Goal: Transaction & Acquisition: Obtain resource

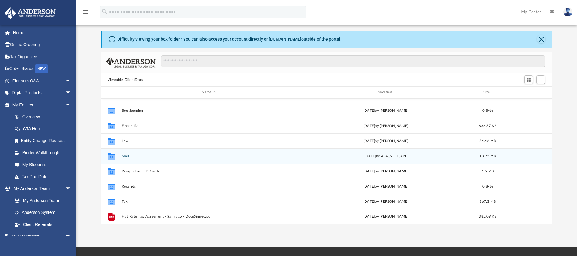
scroll to position [12, 0]
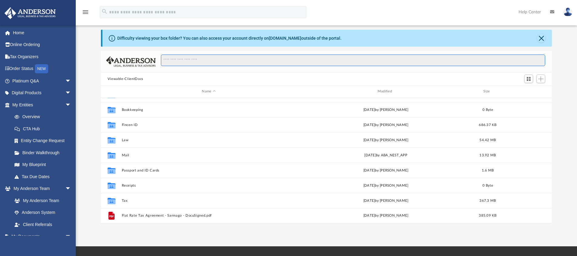
click at [180, 65] on input "Search files and folders" at bounding box center [353, 61] width 384 height 12
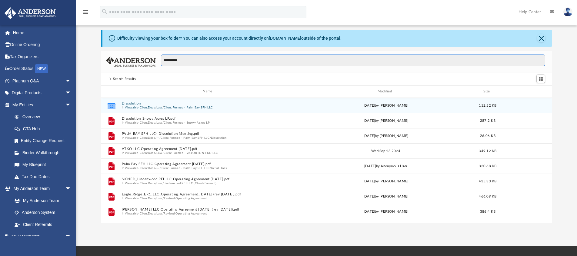
type input "**********"
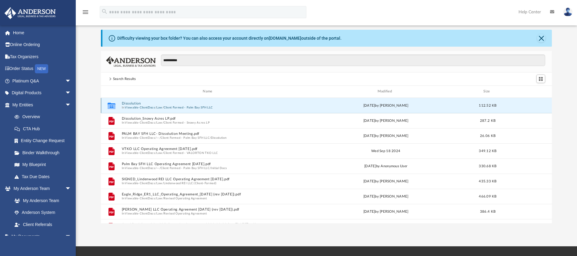
click at [129, 104] on button "Dissolution" at bounding box center [209, 104] width 174 height 4
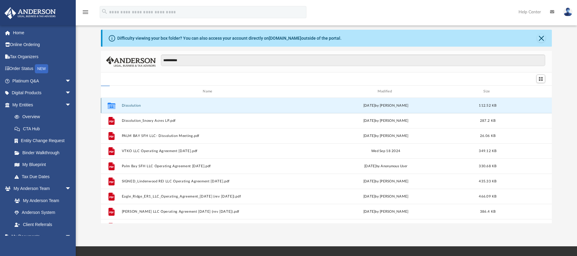
click at [129, 104] on button "Dissolution" at bounding box center [209, 106] width 174 height 4
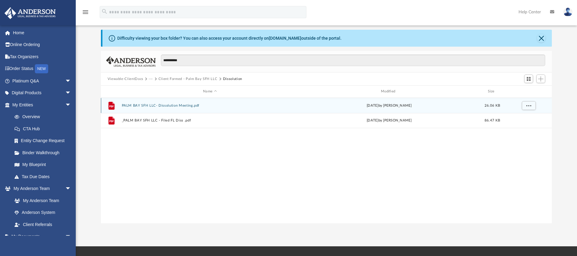
click at [173, 106] on button "PALM BAY SFH LLC- Dissolution Meeting.pdf" at bounding box center [210, 106] width 177 height 4
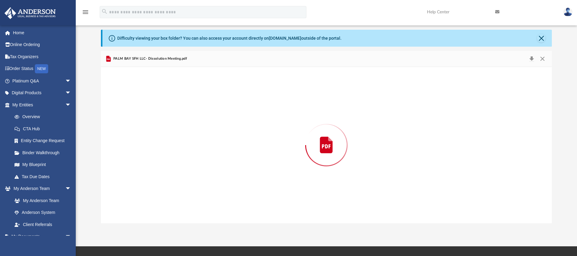
click at [173, 106] on div "Preview" at bounding box center [326, 145] width 451 height 156
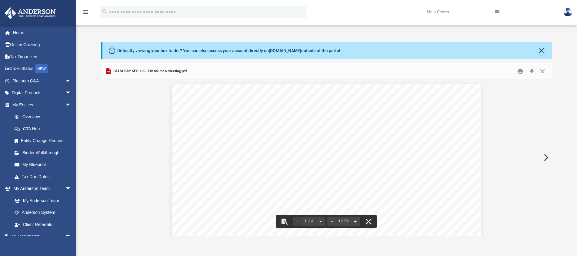
click at [145, 74] on div "PALM BAY SFH LLC- Dissolution Meeting.pdf" at bounding box center [146, 71] width 82 height 7
click at [544, 71] on button "Close" at bounding box center [542, 71] width 11 height 9
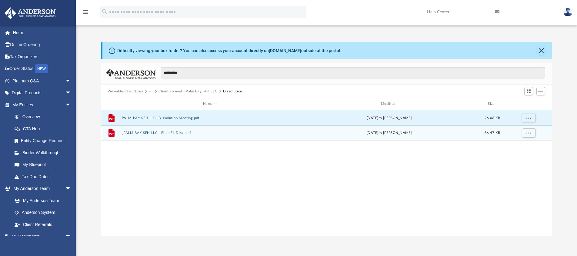
click at [187, 132] on button "_PALM BAY SFH LLC - Filed FL Diss .pdf" at bounding box center [210, 133] width 177 height 4
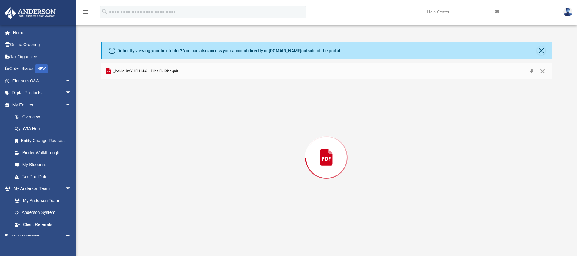
click at [187, 132] on div "Preview" at bounding box center [326, 157] width 451 height 156
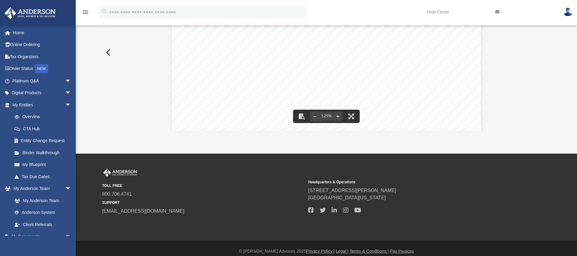
scroll to position [111, 0]
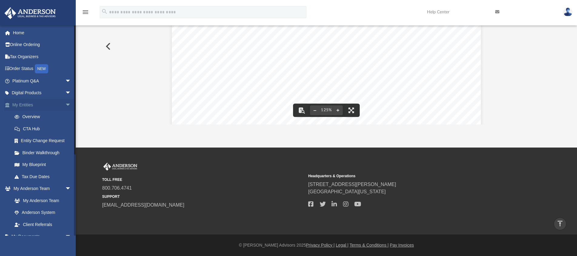
click at [32, 105] on link "My Entities arrow_drop_down" at bounding box center [42, 105] width 76 height 12
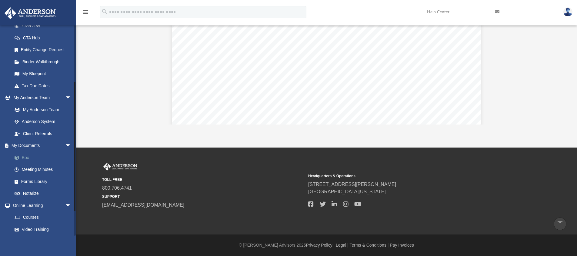
scroll to position [128, 0]
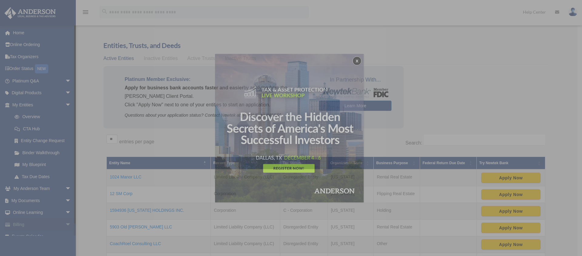
click at [39, 225] on div "x" at bounding box center [291, 128] width 582 height 256
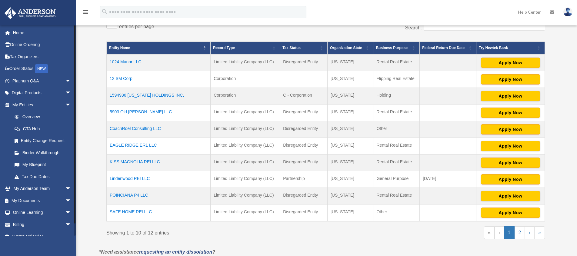
scroll to position [121, 0]
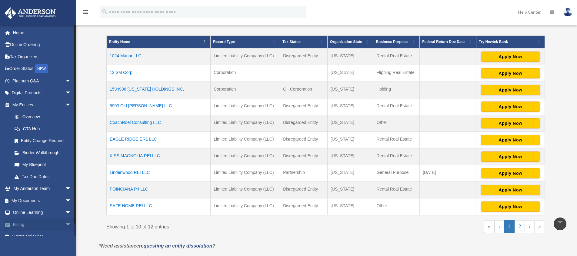
click at [65, 228] on span "arrow_drop_down" at bounding box center [71, 225] width 12 height 12
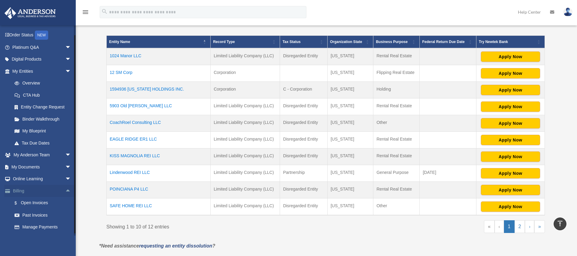
scroll to position [45, 0]
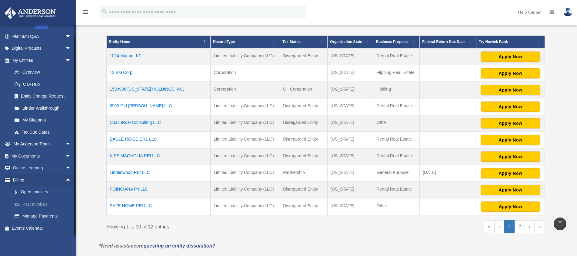
click at [43, 207] on link "Past Invoices" at bounding box center [44, 204] width 72 height 12
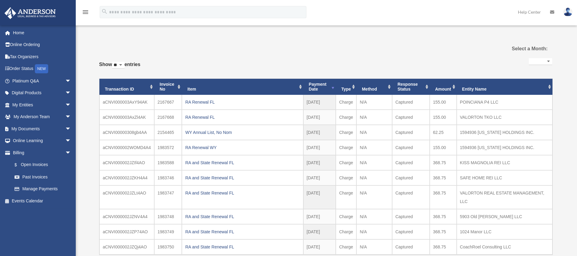
select select
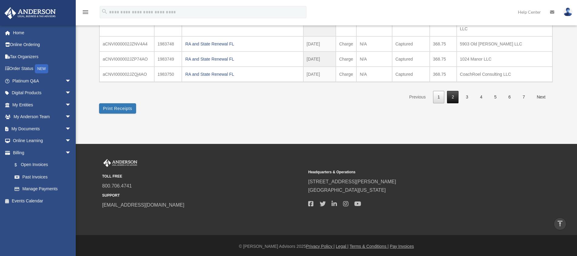
click at [452, 93] on link "2" at bounding box center [453, 97] width 12 height 12
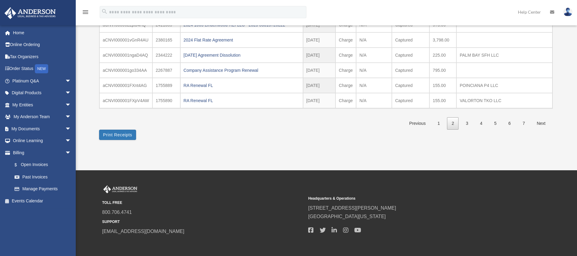
scroll to position [147, 0]
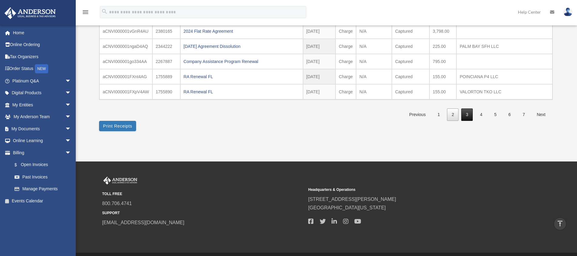
click at [471, 114] on link "3" at bounding box center [467, 114] width 12 height 12
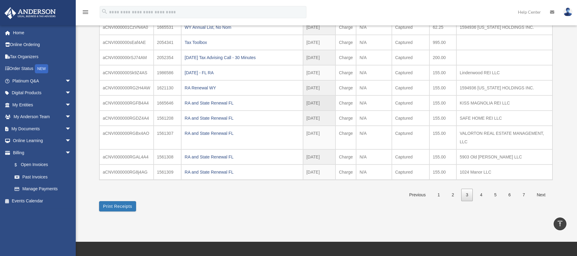
scroll to position [51, 0]
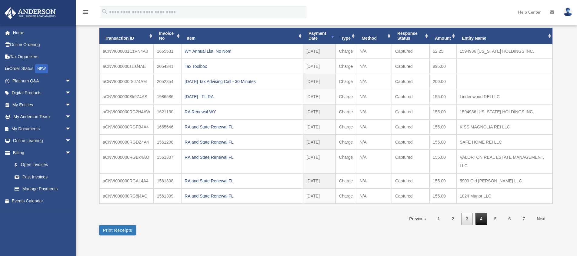
click at [480, 214] on link "4" at bounding box center [482, 219] width 12 height 12
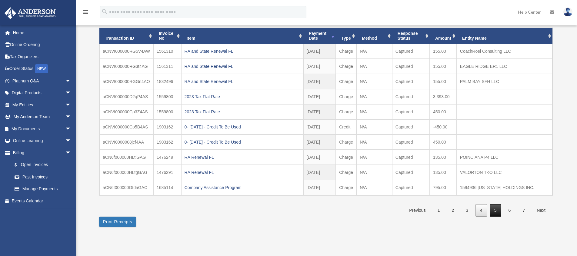
click at [497, 212] on link "5" at bounding box center [496, 210] width 12 height 12
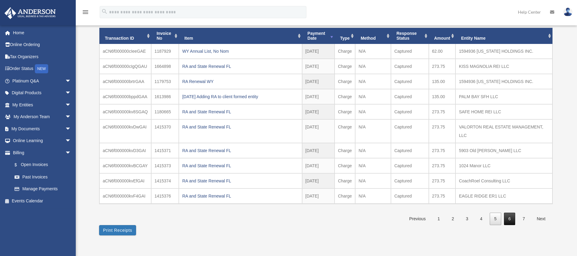
click at [510, 218] on link "6" at bounding box center [510, 219] width 12 height 12
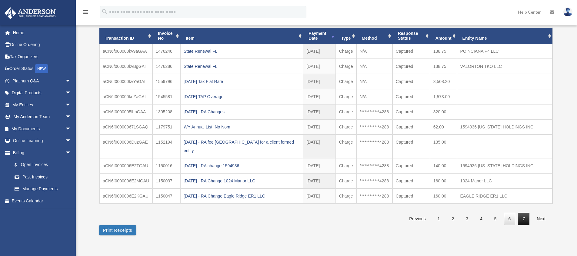
click at [521, 213] on link "7" at bounding box center [524, 219] width 12 height 12
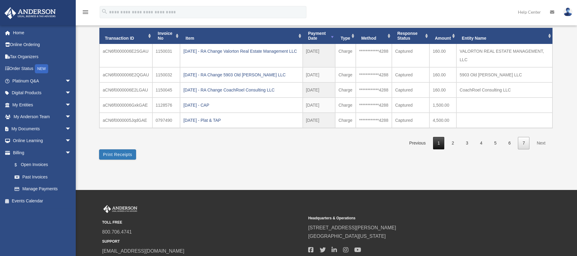
click at [436, 145] on link "1" at bounding box center [439, 143] width 12 height 12
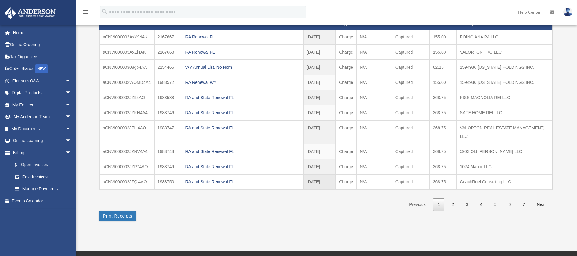
scroll to position [65, 0]
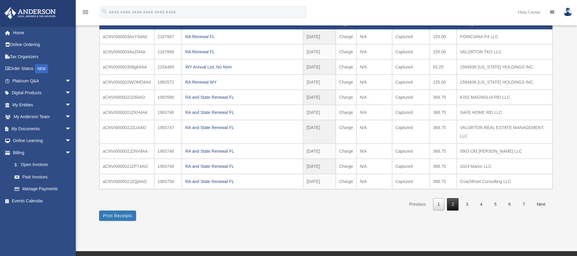
click at [449, 205] on link "2" at bounding box center [453, 204] width 12 height 12
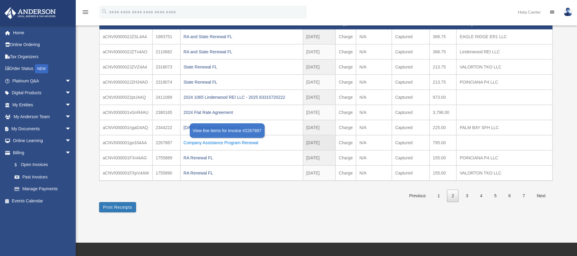
click at [235, 141] on div "Company Assistance Program Renewal" at bounding box center [242, 143] width 116 height 8
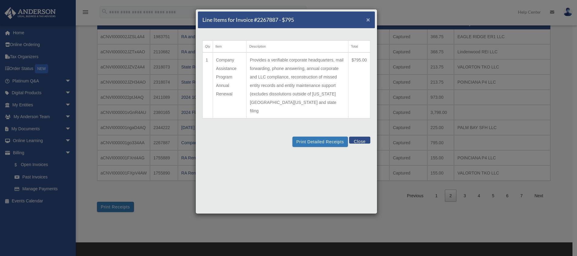
click at [369, 18] on span "×" at bounding box center [368, 19] width 4 height 7
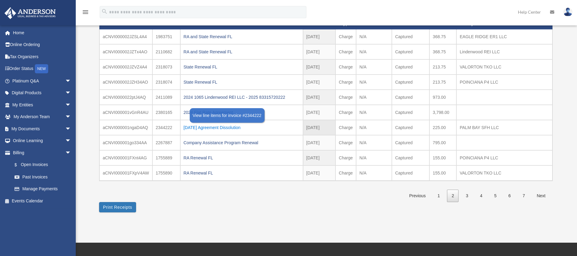
click at [222, 128] on div "2025.01.09 Agreement Dissolution" at bounding box center [242, 127] width 116 height 8
